Goal: Book appointment/travel/reservation

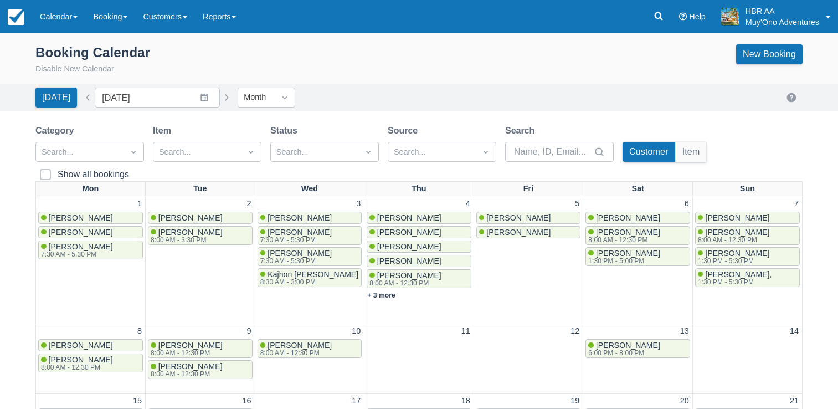
scroll to position [328, 0]
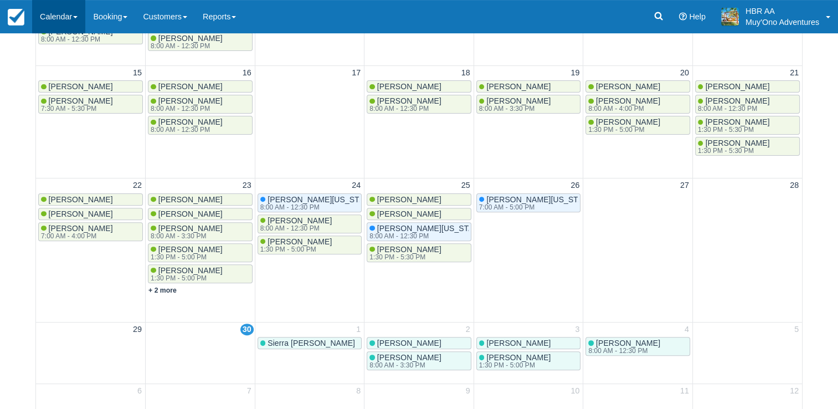
click at [68, 16] on link "Calendar" at bounding box center [58, 16] width 53 height 33
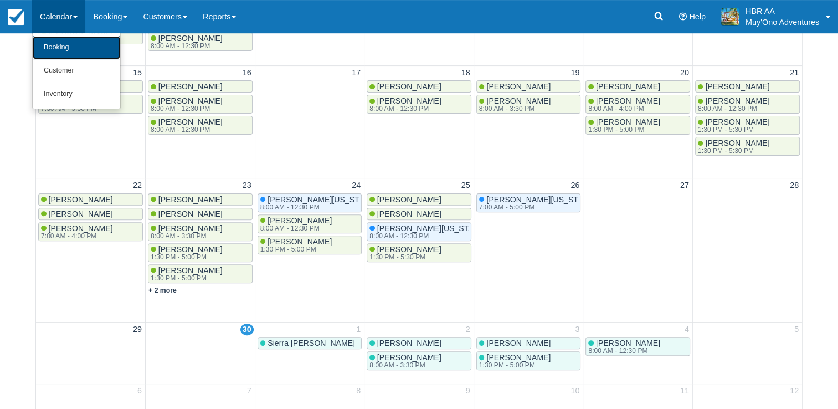
click at [73, 45] on link "Booking" at bounding box center [77, 47] width 88 height 23
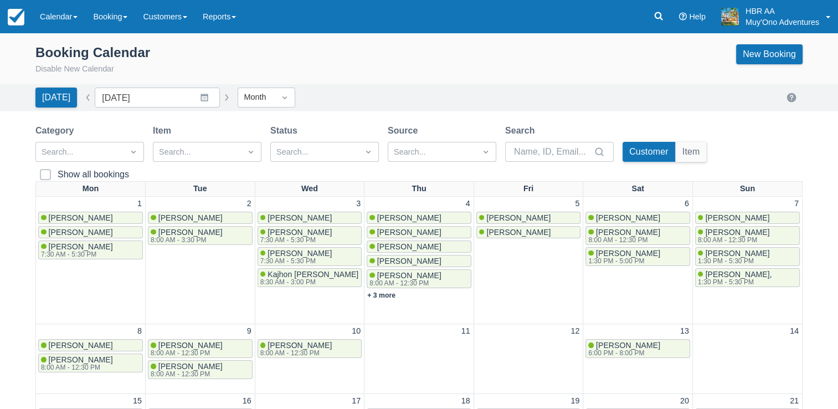
click at [465, 90] on div "[DATE] Date [DATE] Navigate forward to interact with the calendar and select a …" at bounding box center [418, 98] width 767 height 20
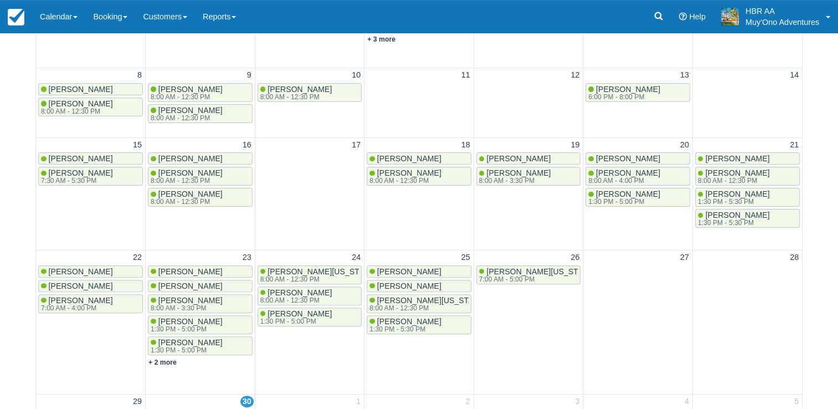
scroll to position [341, 0]
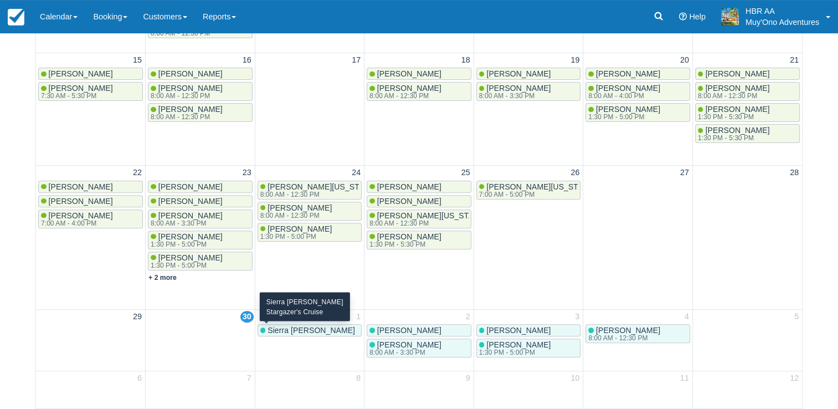
click at [281, 330] on span "Sierra [PERSON_NAME]" at bounding box center [312, 330] width 88 height 9
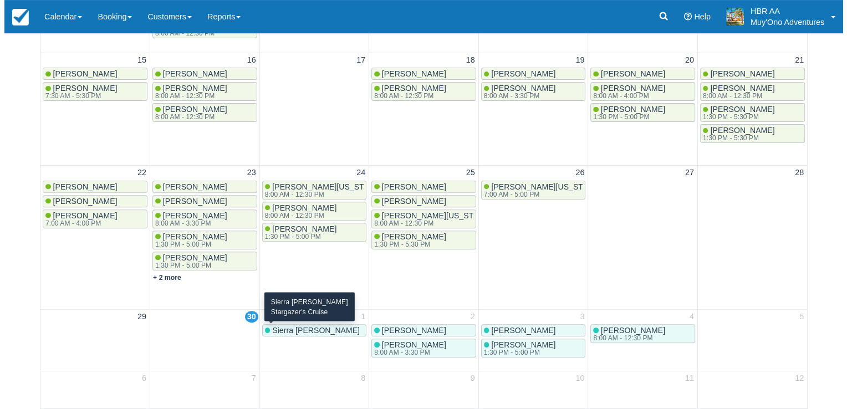
scroll to position [337, 0]
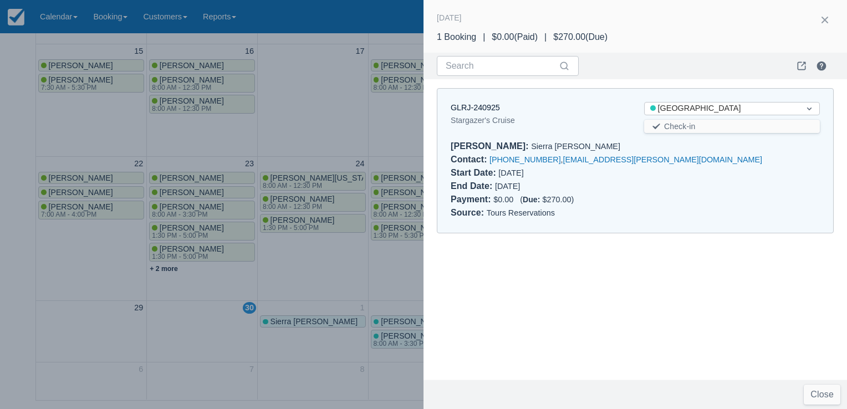
click at [300, 263] on div at bounding box center [423, 204] width 847 height 409
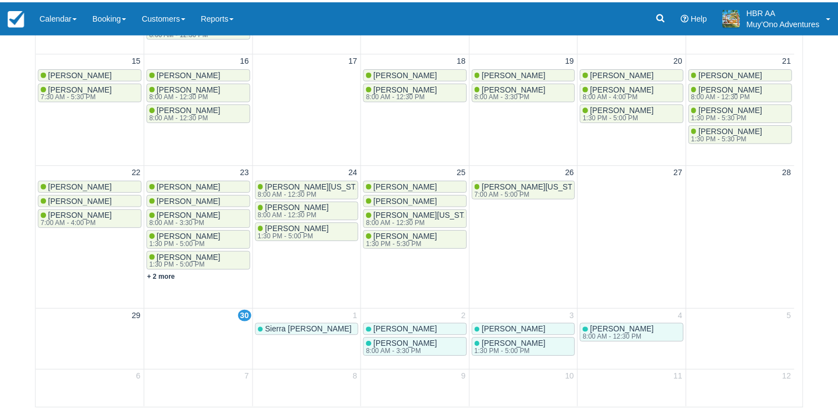
scroll to position [328, 0]
